Goal: Information Seeking & Learning: Compare options

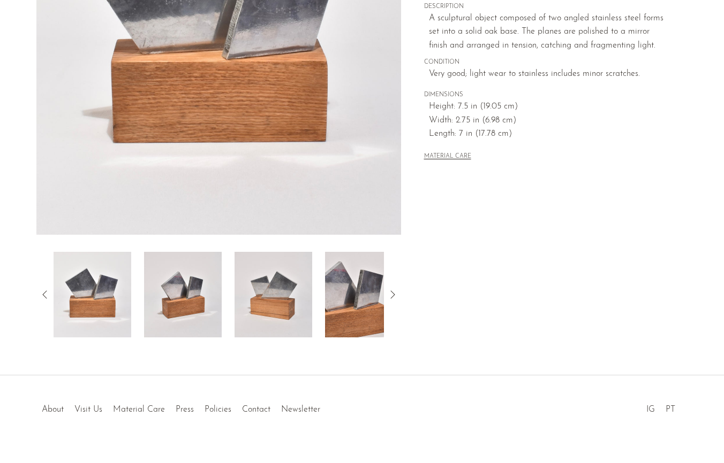
scroll to position [233, 0]
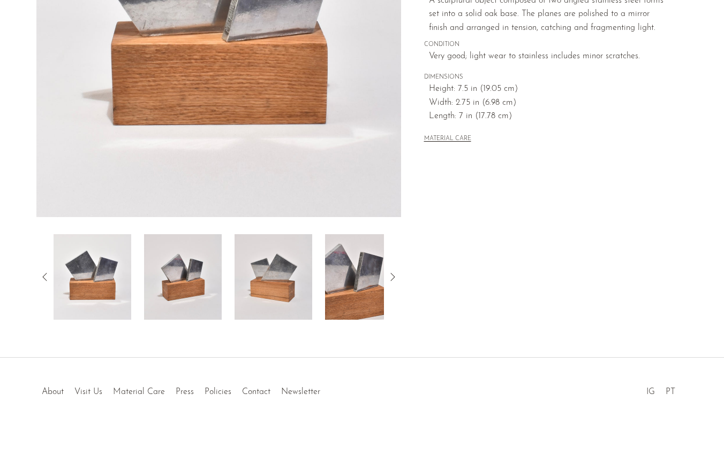
click at [391, 280] on icon at bounding box center [392, 277] width 13 height 13
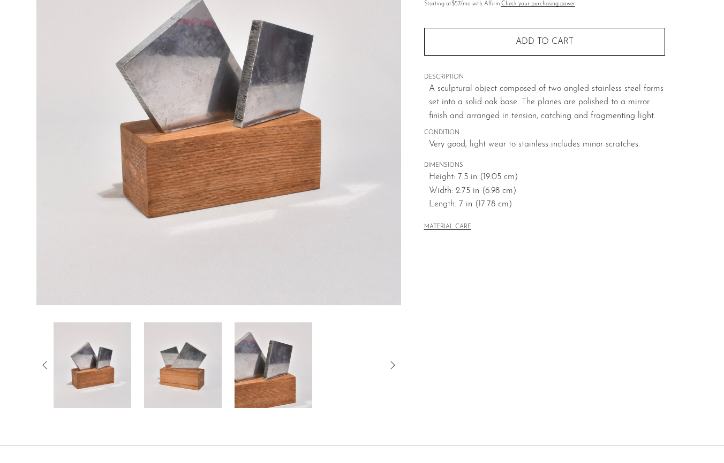
scroll to position [150, 0]
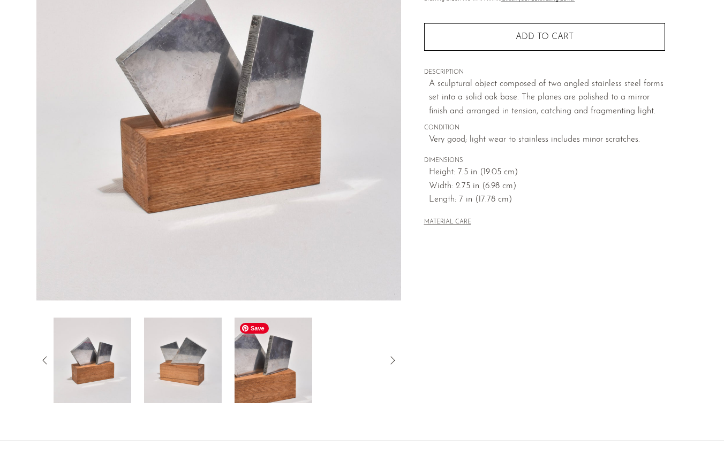
click at [273, 389] on img at bounding box center [273, 361] width 78 height 86
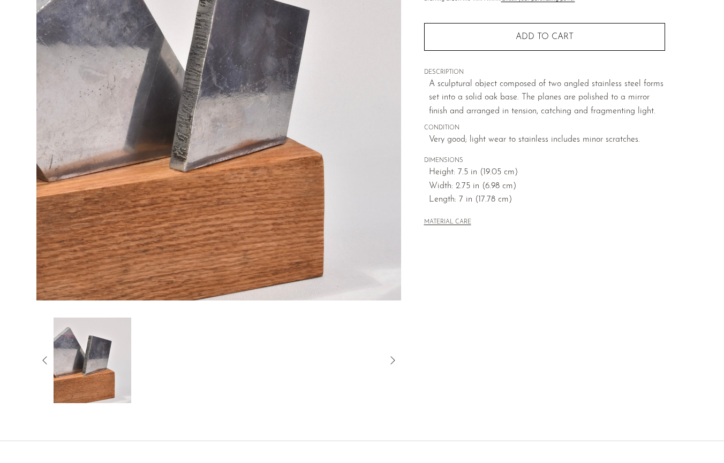
click at [46, 363] on icon at bounding box center [45, 360] width 13 height 13
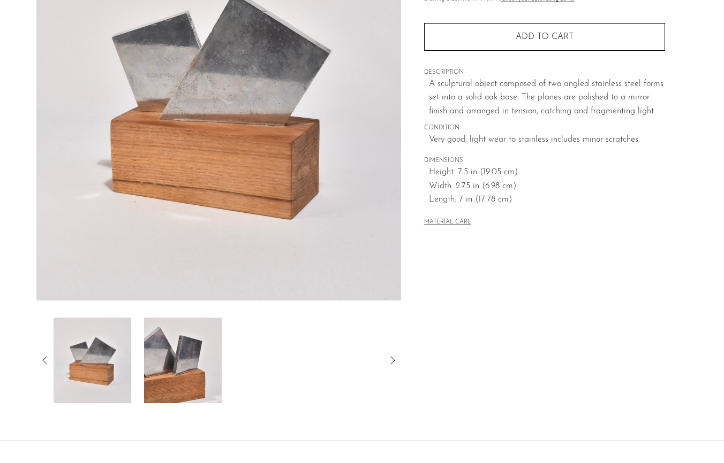
click at [46, 363] on icon at bounding box center [45, 360] width 13 height 13
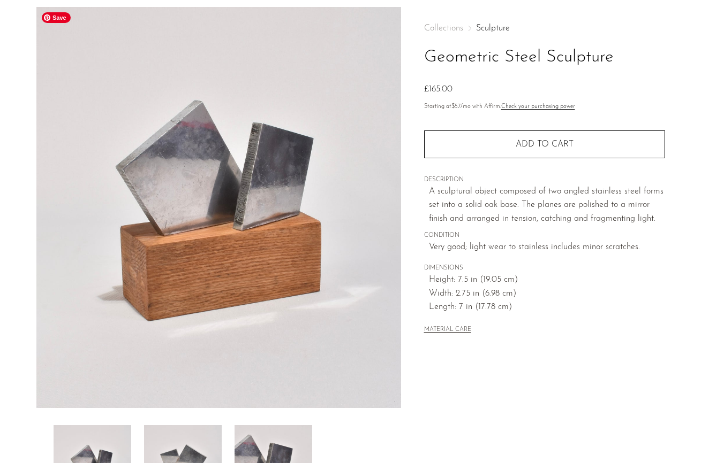
scroll to position [0, 0]
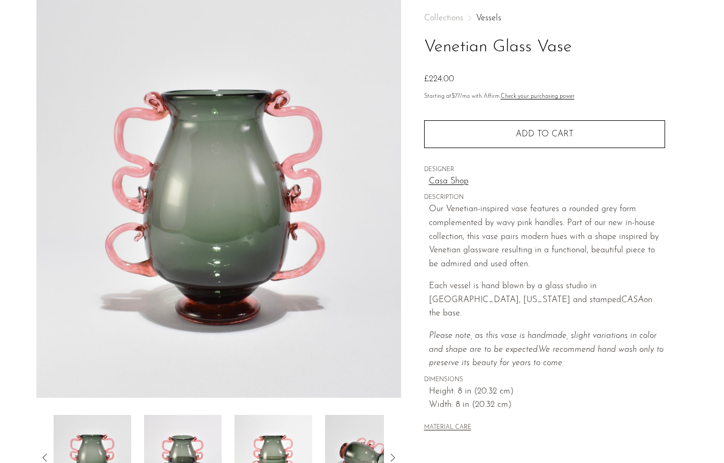
scroll to position [54, 0]
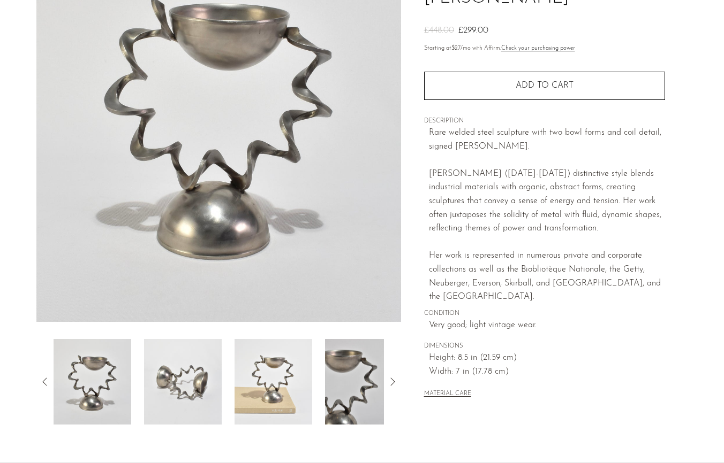
scroll to position [153, 0]
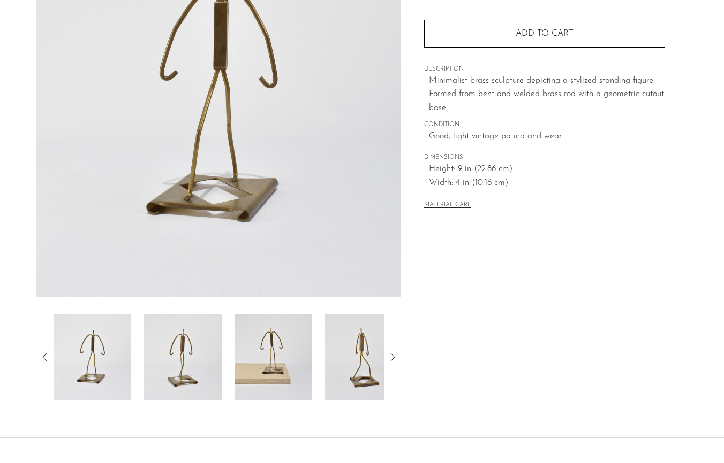
scroll to position [155, 0]
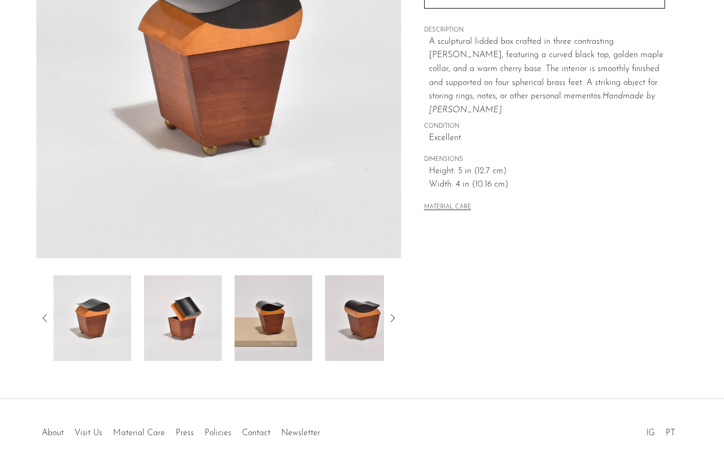
scroll to position [215, 0]
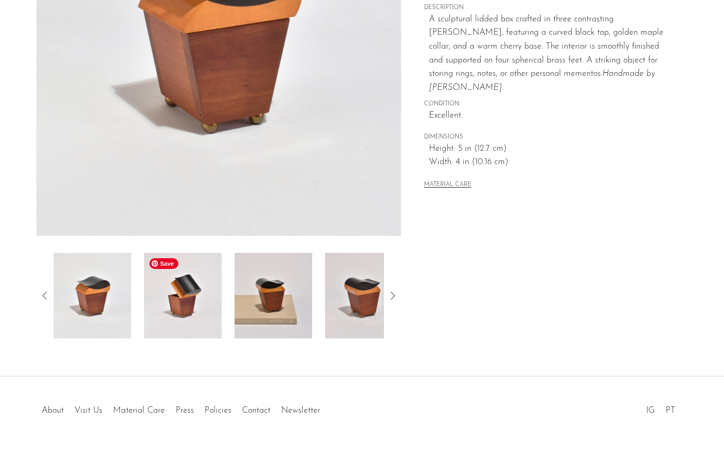
click at [202, 290] on img at bounding box center [183, 296] width 78 height 86
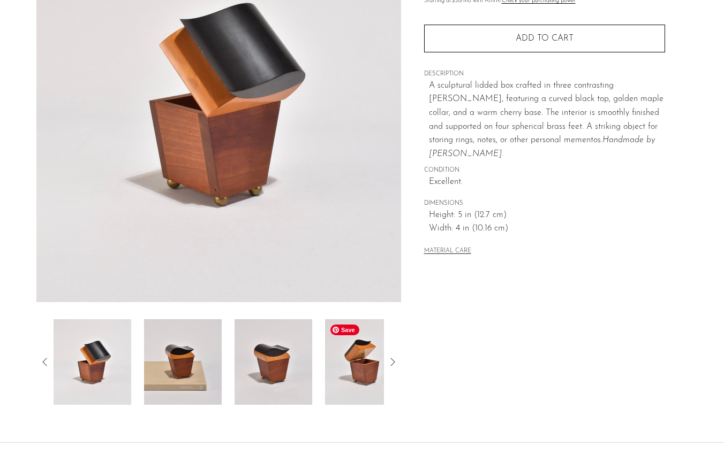
scroll to position [147, 0]
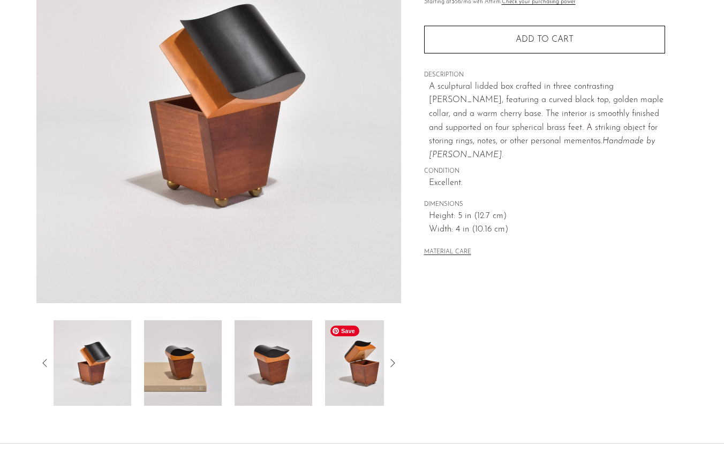
click at [346, 360] on img at bounding box center [364, 364] width 78 height 86
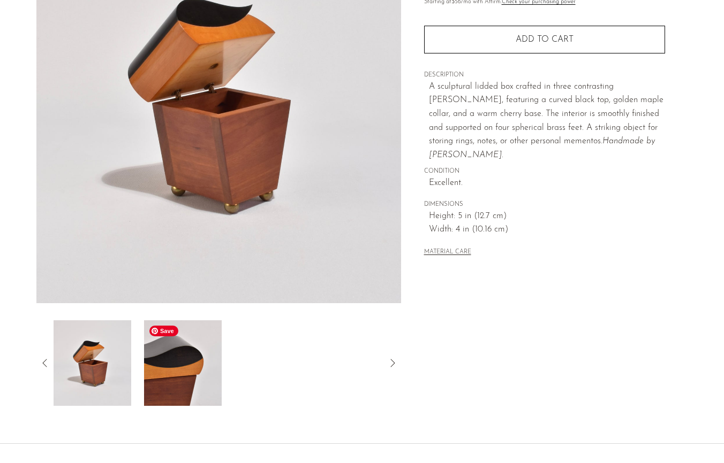
click at [174, 373] on img at bounding box center [183, 364] width 78 height 86
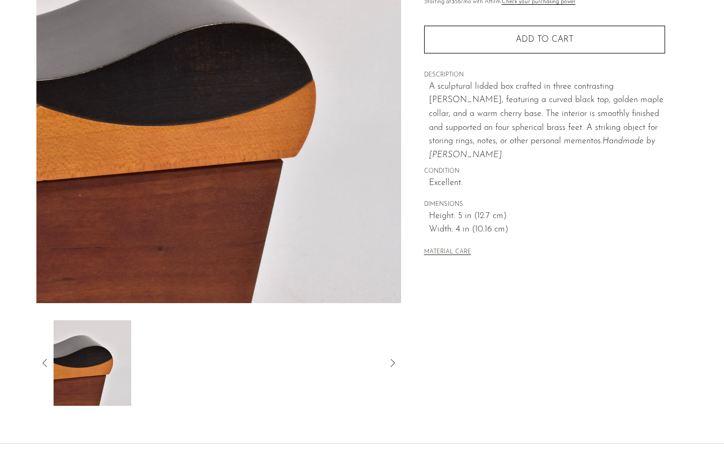
click at [43, 369] on icon at bounding box center [45, 363] width 13 height 13
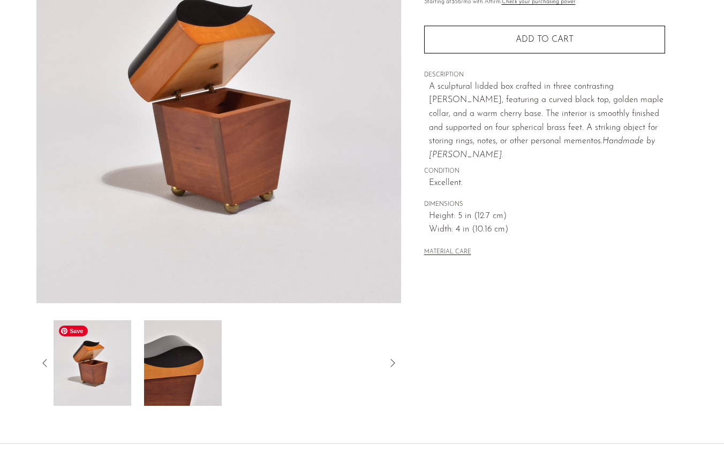
click at [77, 370] on img at bounding box center [93, 364] width 78 height 86
click at [45, 361] on icon at bounding box center [45, 363] width 13 height 13
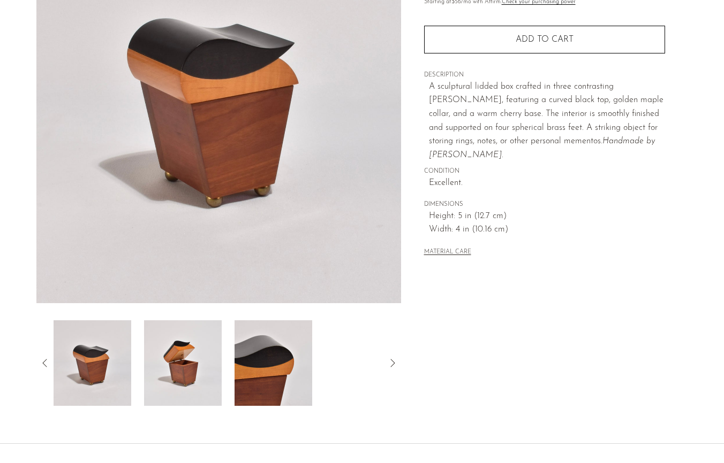
click at [45, 361] on icon at bounding box center [45, 363] width 13 height 13
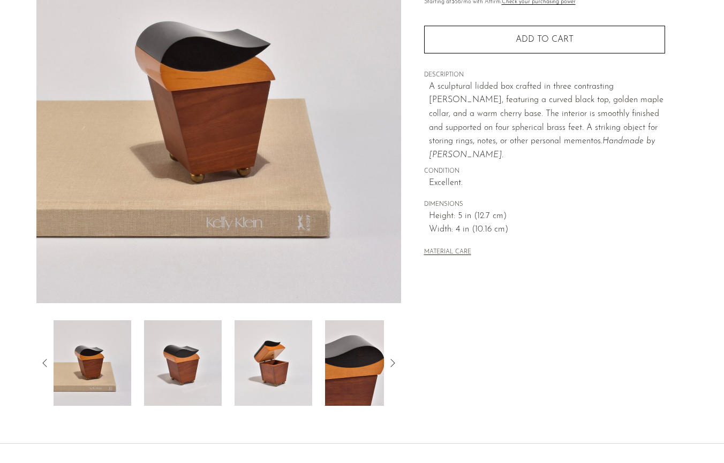
click at [45, 361] on icon at bounding box center [45, 363] width 13 height 13
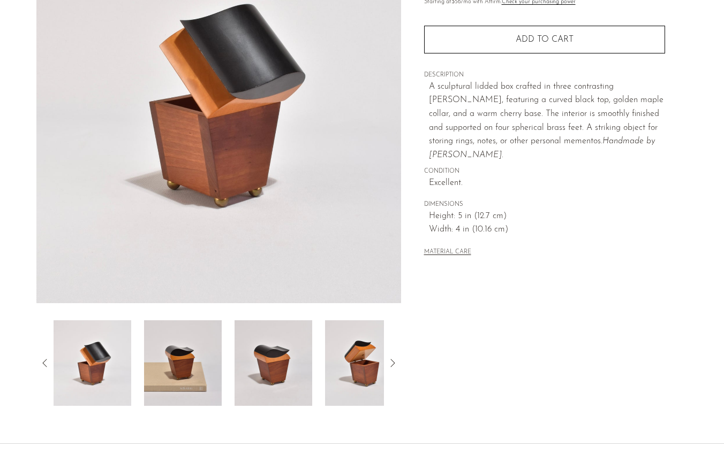
click at [396, 363] on icon at bounding box center [392, 363] width 13 height 13
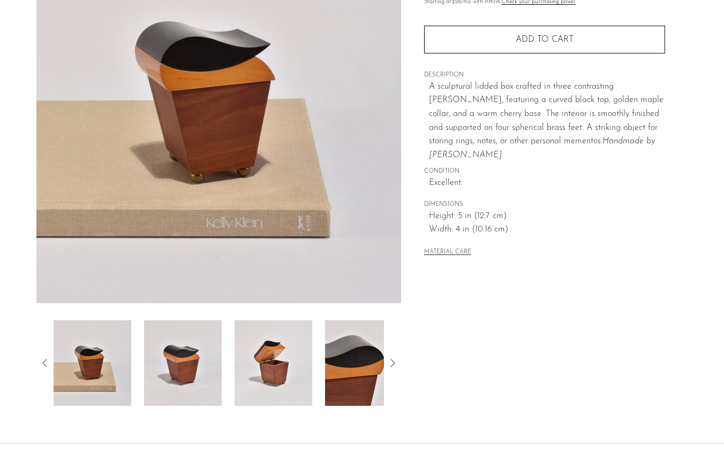
click at [577, 337] on div "Collections Boxes Sculptural Wooden Box £161.00 Starting at $56 /mo with Affirm…" at bounding box center [544, 154] width 286 height 504
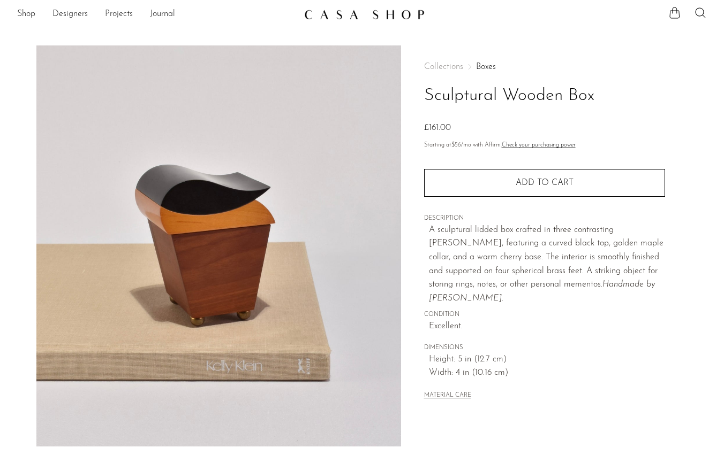
scroll to position [0, 0]
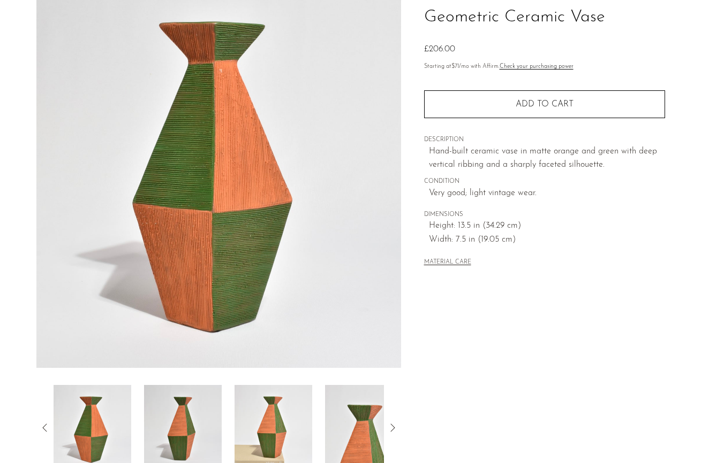
scroll to position [76, 0]
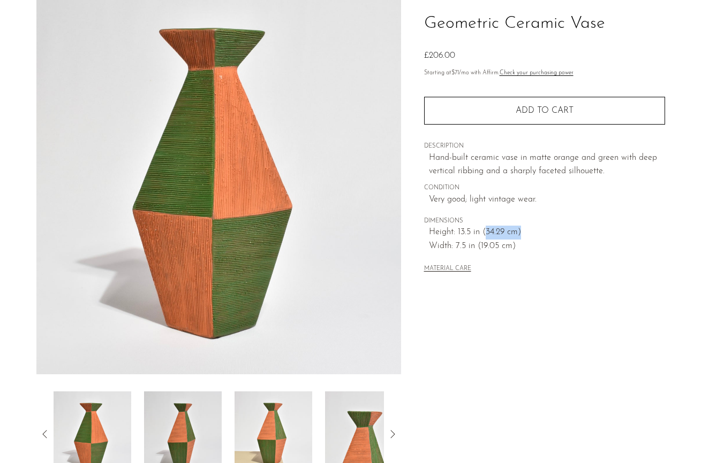
drag, startPoint x: 484, startPoint y: 238, endPoint x: 526, endPoint y: 238, distance: 41.7
click at [526, 238] on span "Height: 13.5 in (34.29 cm)" at bounding box center [547, 233] width 236 height 14
click at [588, 265] on div "MATERIAL CARE" at bounding box center [544, 265] width 241 height 22
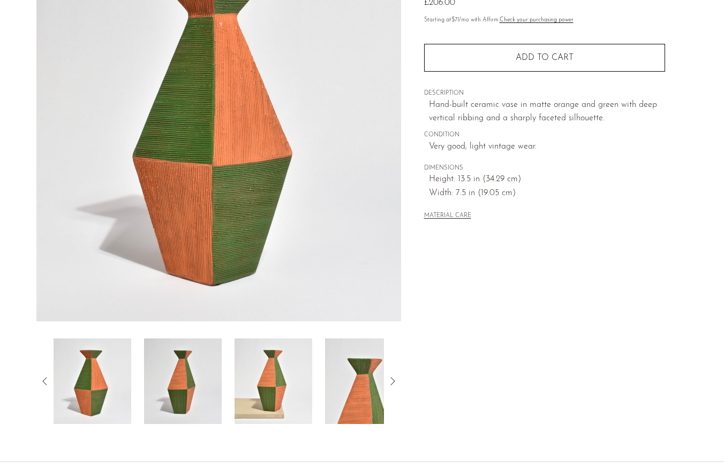
scroll to position [163, 0]
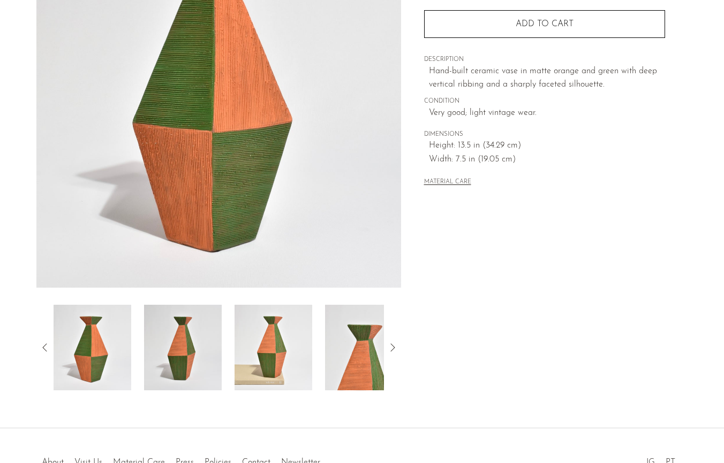
click at [396, 349] on icon at bounding box center [392, 347] width 13 height 13
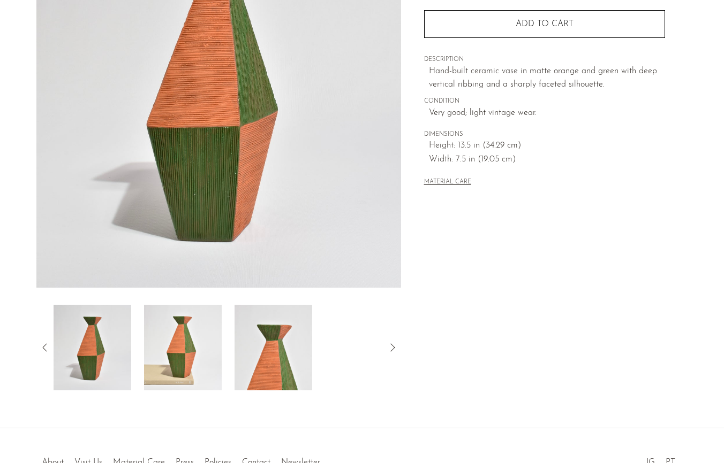
click at [396, 349] on icon at bounding box center [392, 347] width 13 height 13
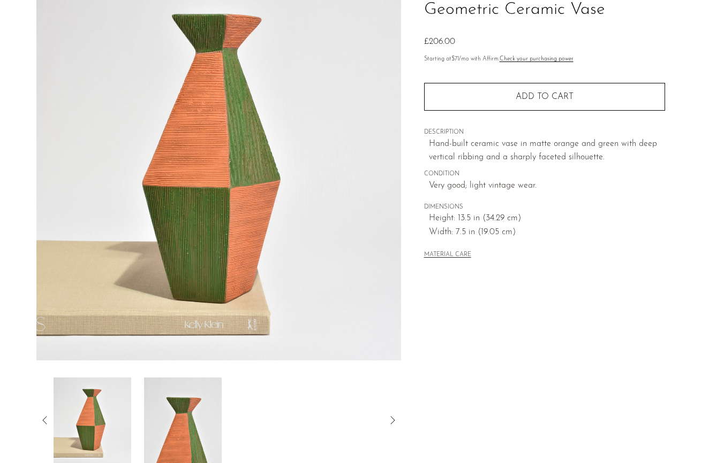
scroll to position [88, 0]
